Goal: Task Accomplishment & Management: Manage account settings

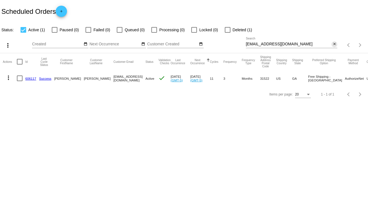
click at [334, 43] on mat-icon "close" at bounding box center [334, 44] width 4 height 4
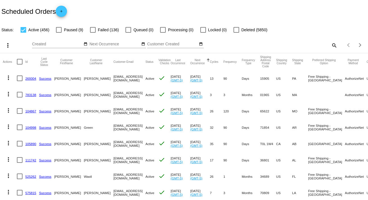
click at [332, 44] on mat-icon "search" at bounding box center [333, 45] width 7 height 9
click at [332, 44] on input "Search" at bounding box center [292, 44] width 92 height 4
paste input "[PERSON_NAME][EMAIL_ADDRESS][PERSON_NAME][DOMAIN_NAME]"
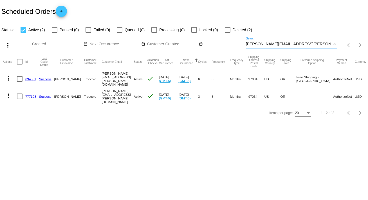
type input "[PERSON_NAME][EMAIL_ADDRESS][PERSON_NAME][DOMAIN_NAME]"
click at [9, 78] on mat-icon "more_vert" at bounding box center [8, 78] width 7 height 7
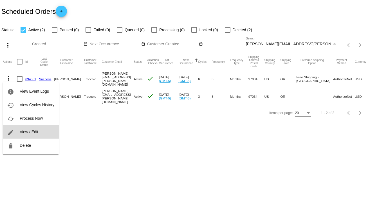
click at [33, 132] on span "View / Edit" at bounding box center [29, 131] width 19 height 4
